Goal: Find contact information: Find contact information

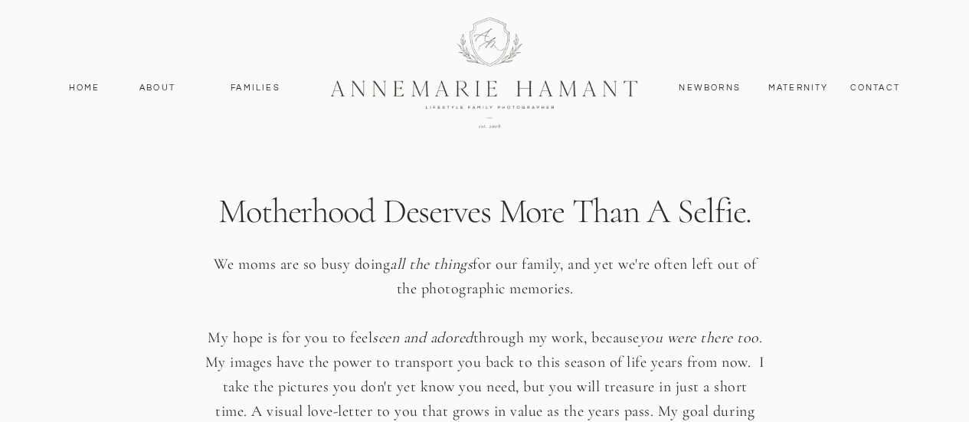
scroll to position [3445, 0]
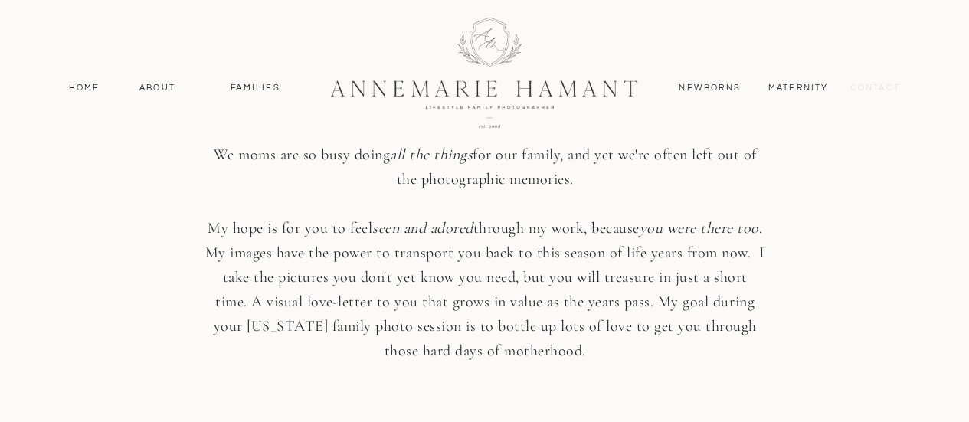
click at [887, 91] on nav "contact" at bounding box center [874, 88] width 67 height 14
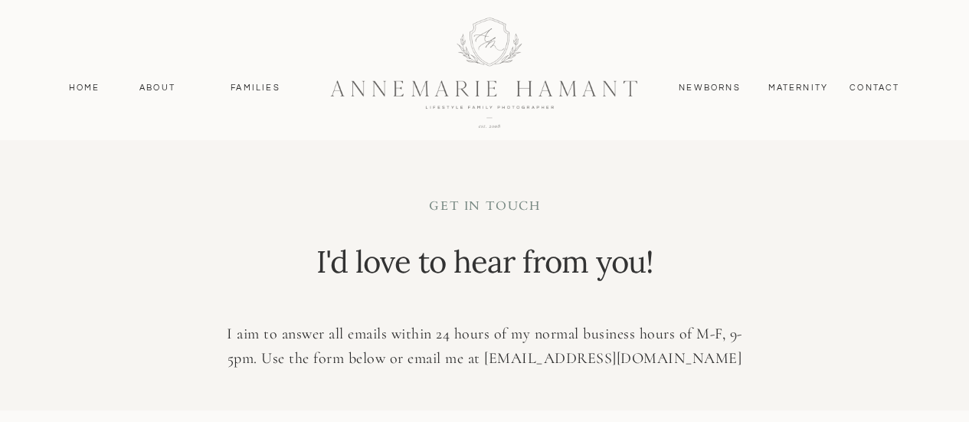
scroll to position [410, 0]
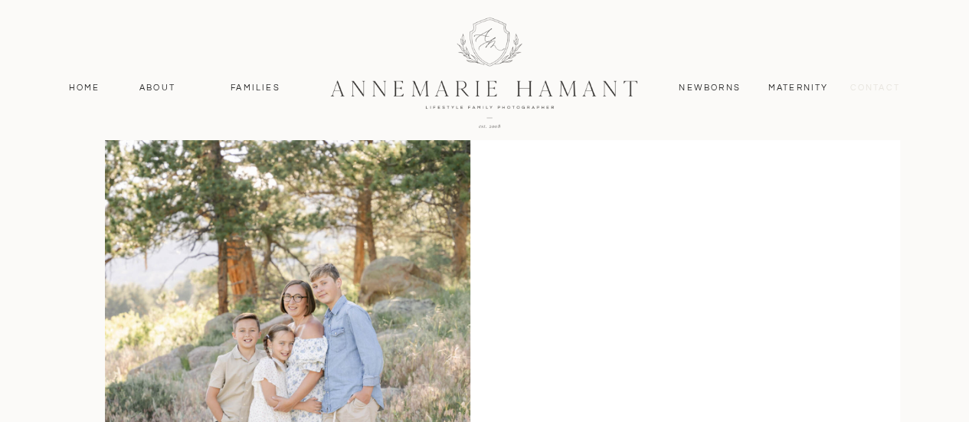
click at [860, 87] on nav "contact" at bounding box center [874, 88] width 67 height 14
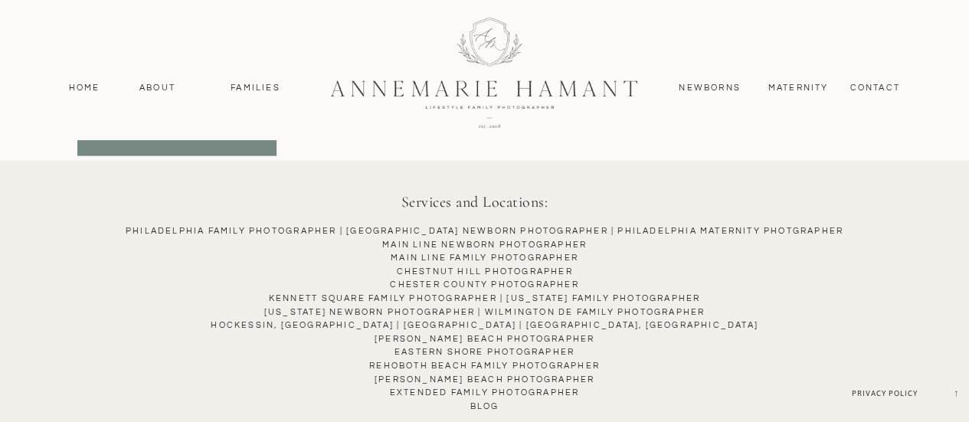
scroll to position [1517, 0]
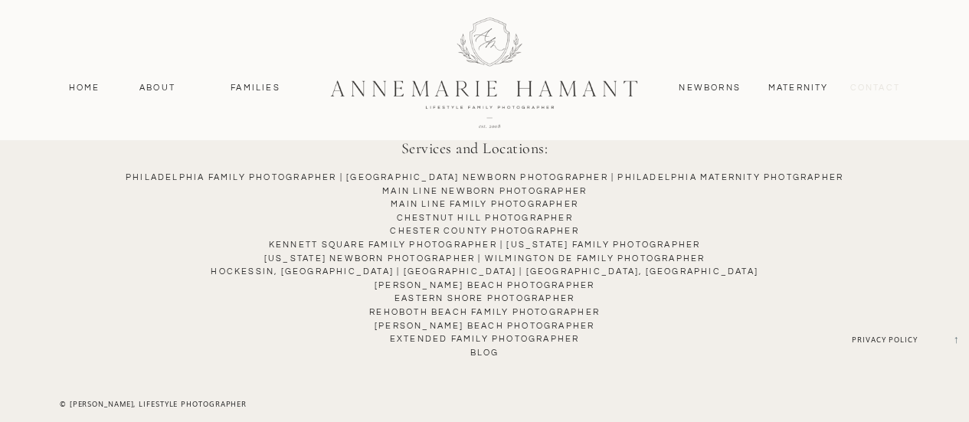
click at [877, 89] on nav "contact" at bounding box center [874, 88] width 67 height 14
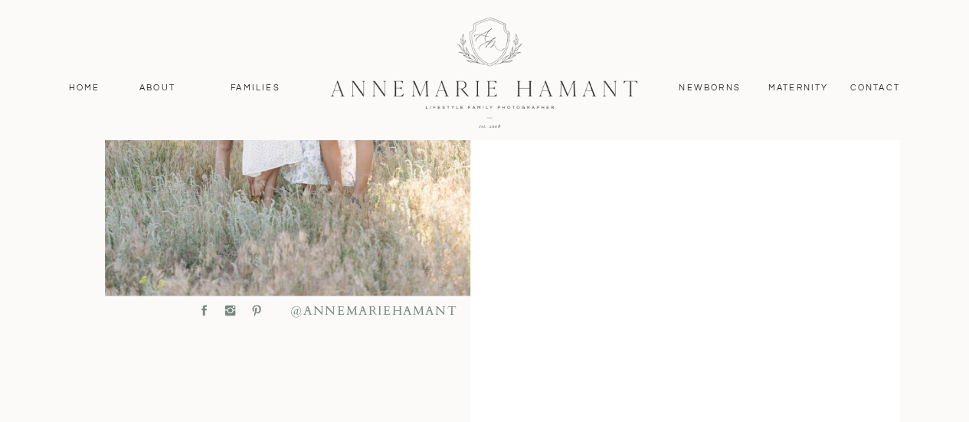
scroll to position [816, 0]
